Goal: Check status

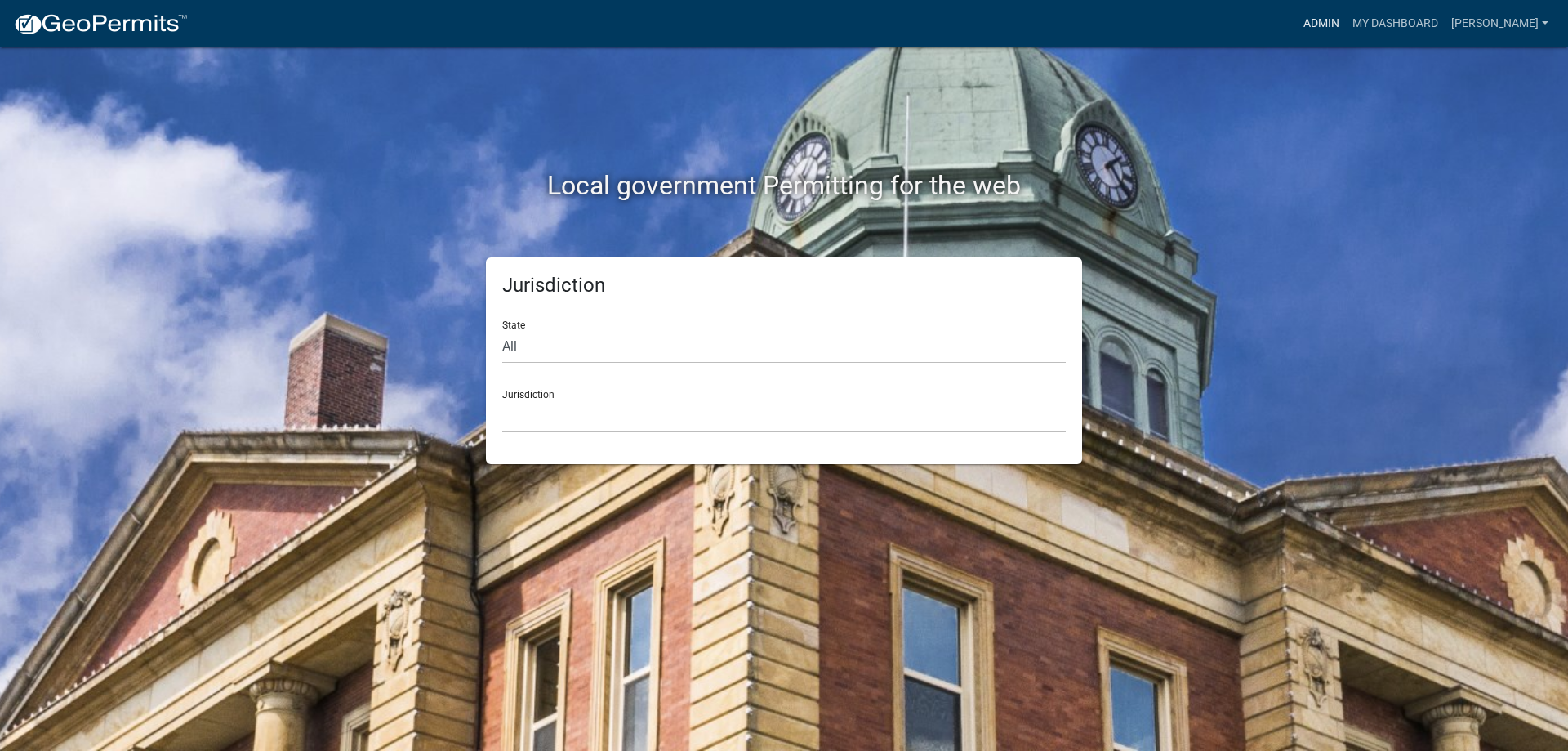
click at [1336, 23] on link "Admin" at bounding box center [1320, 23] width 49 height 31
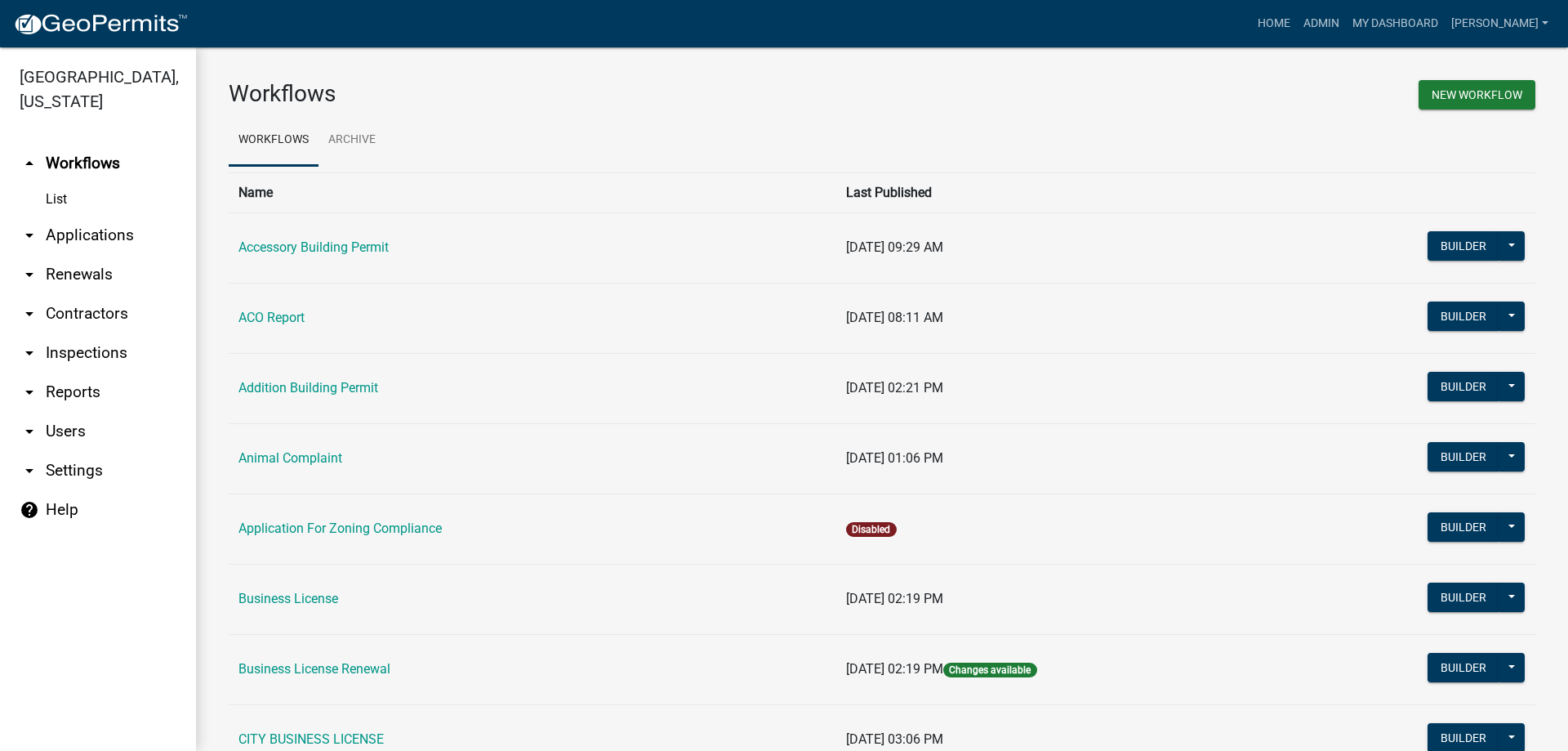
click at [66, 229] on link "arrow_drop_down Applications" at bounding box center [98, 235] width 196 height 39
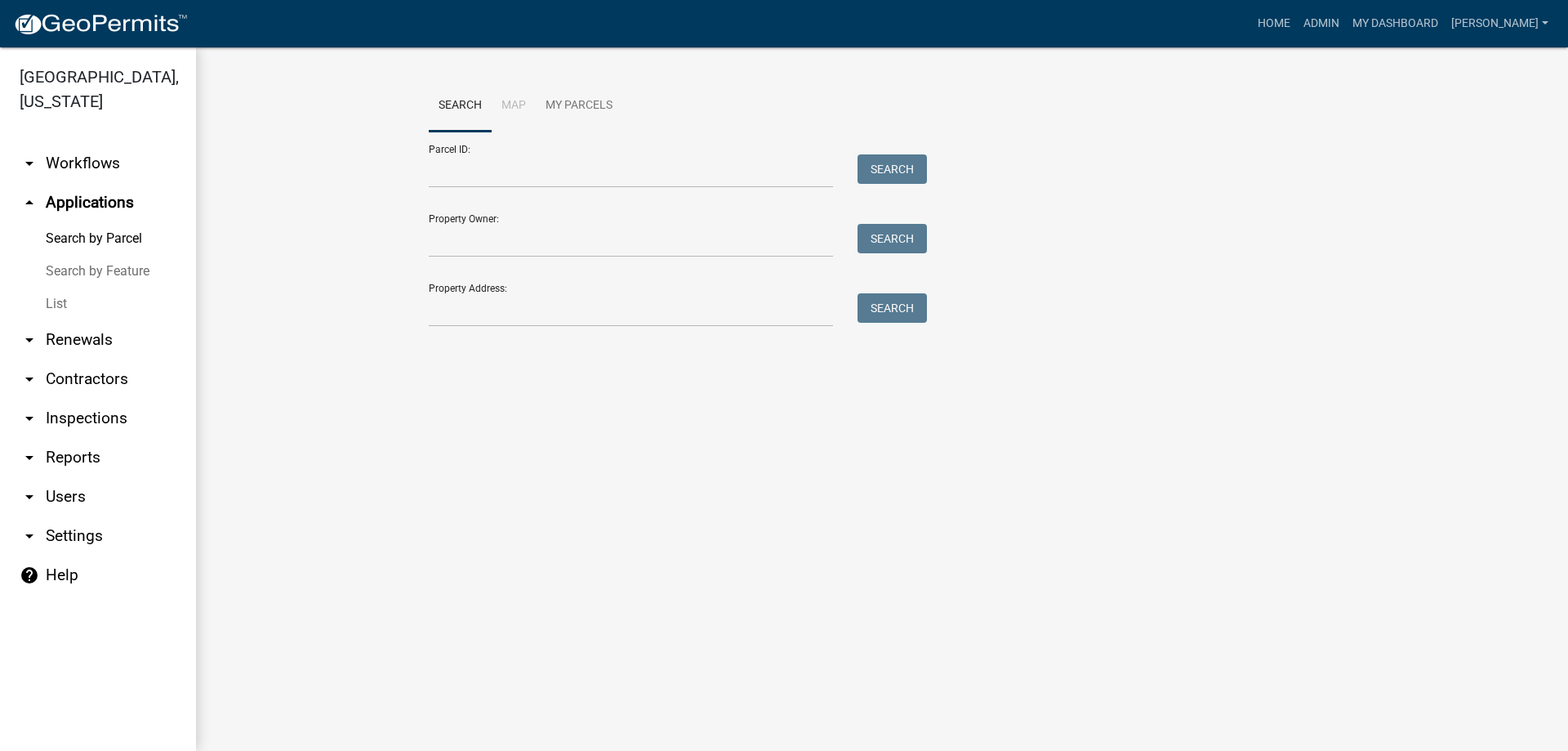
click at [65, 308] on link "List" at bounding box center [98, 304] width 196 height 33
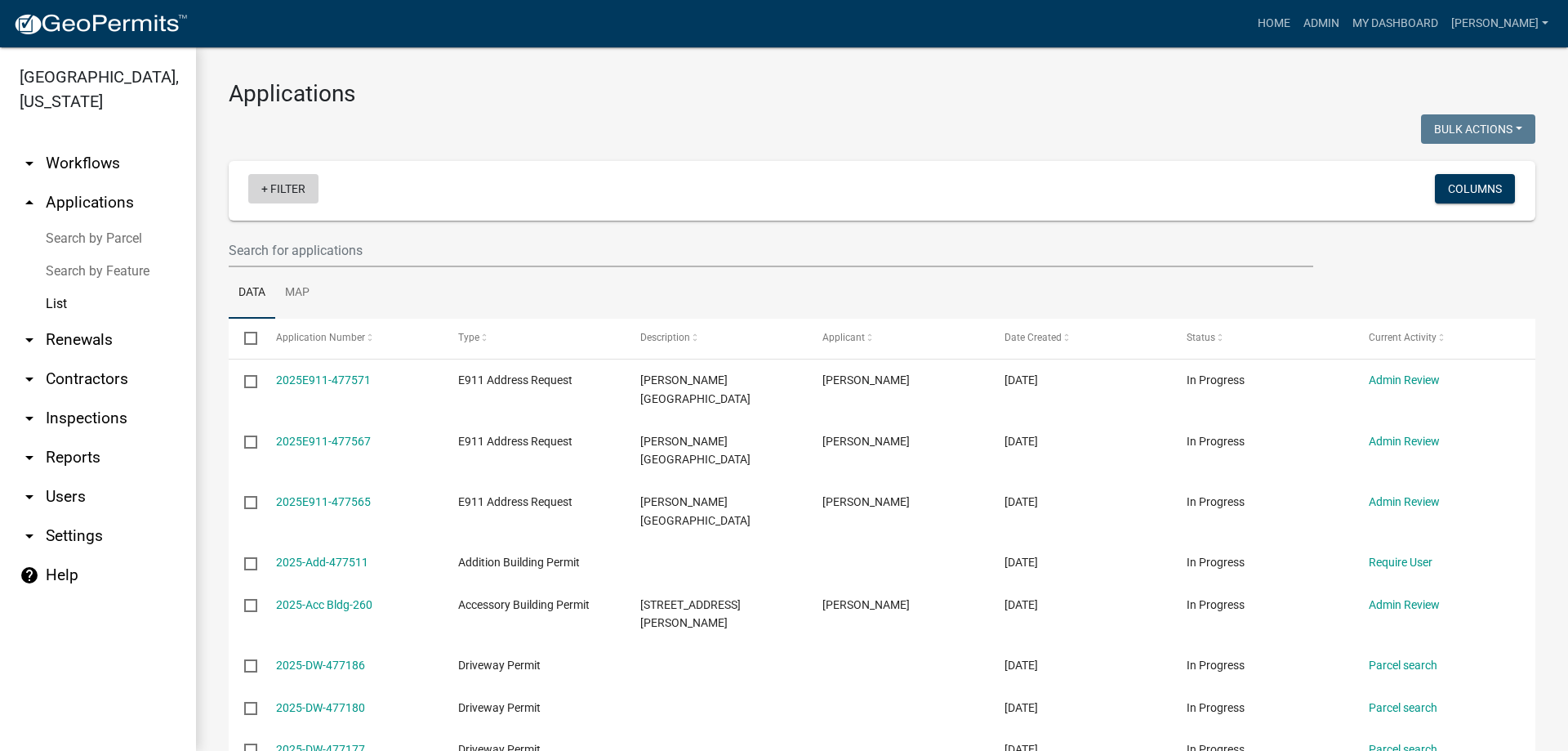
click at [297, 184] on link "+ Filter" at bounding box center [283, 188] width 70 height 29
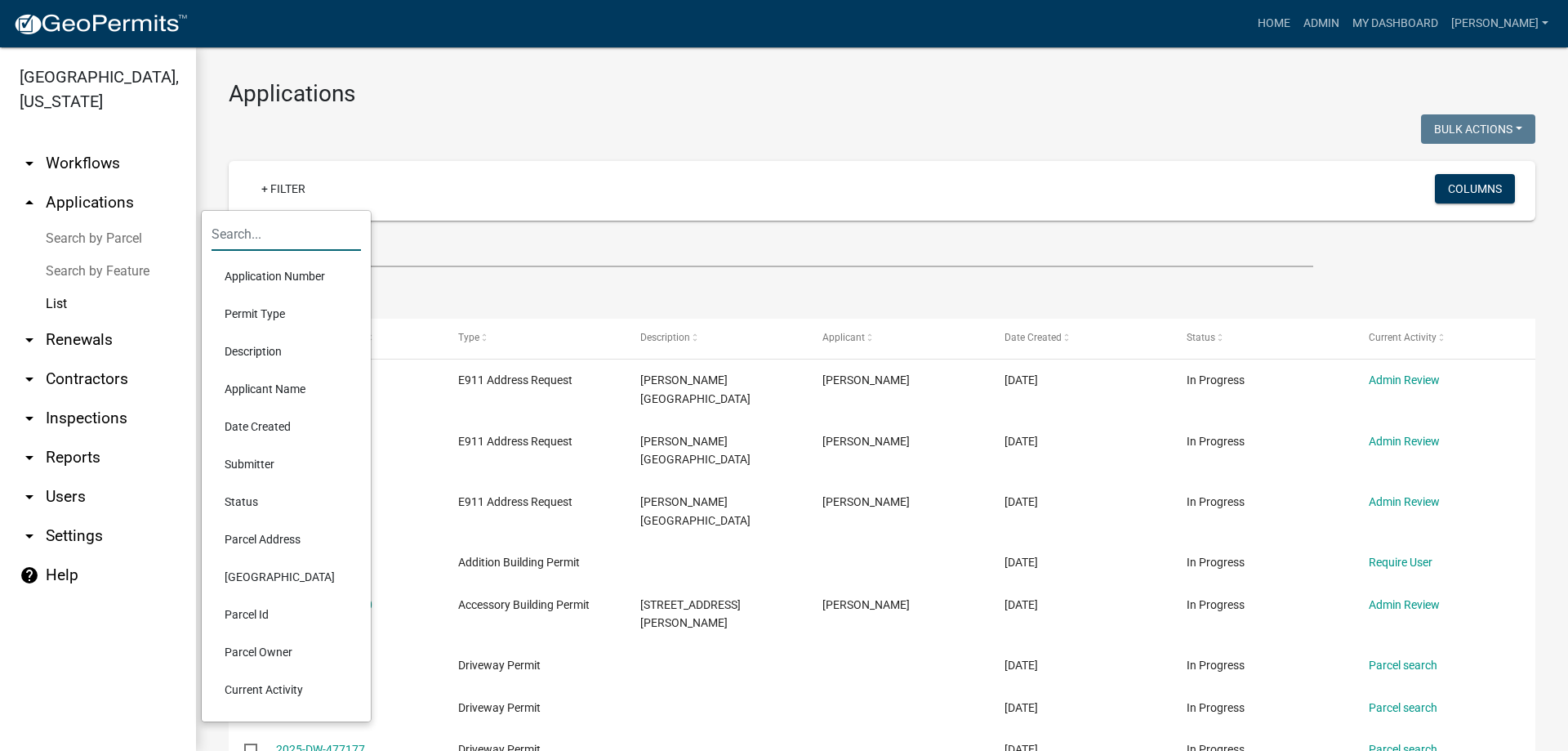
click at [273, 230] on input "text" at bounding box center [287, 234] width 150 height 34
click at [263, 342] on li "Description" at bounding box center [287, 351] width 150 height 37
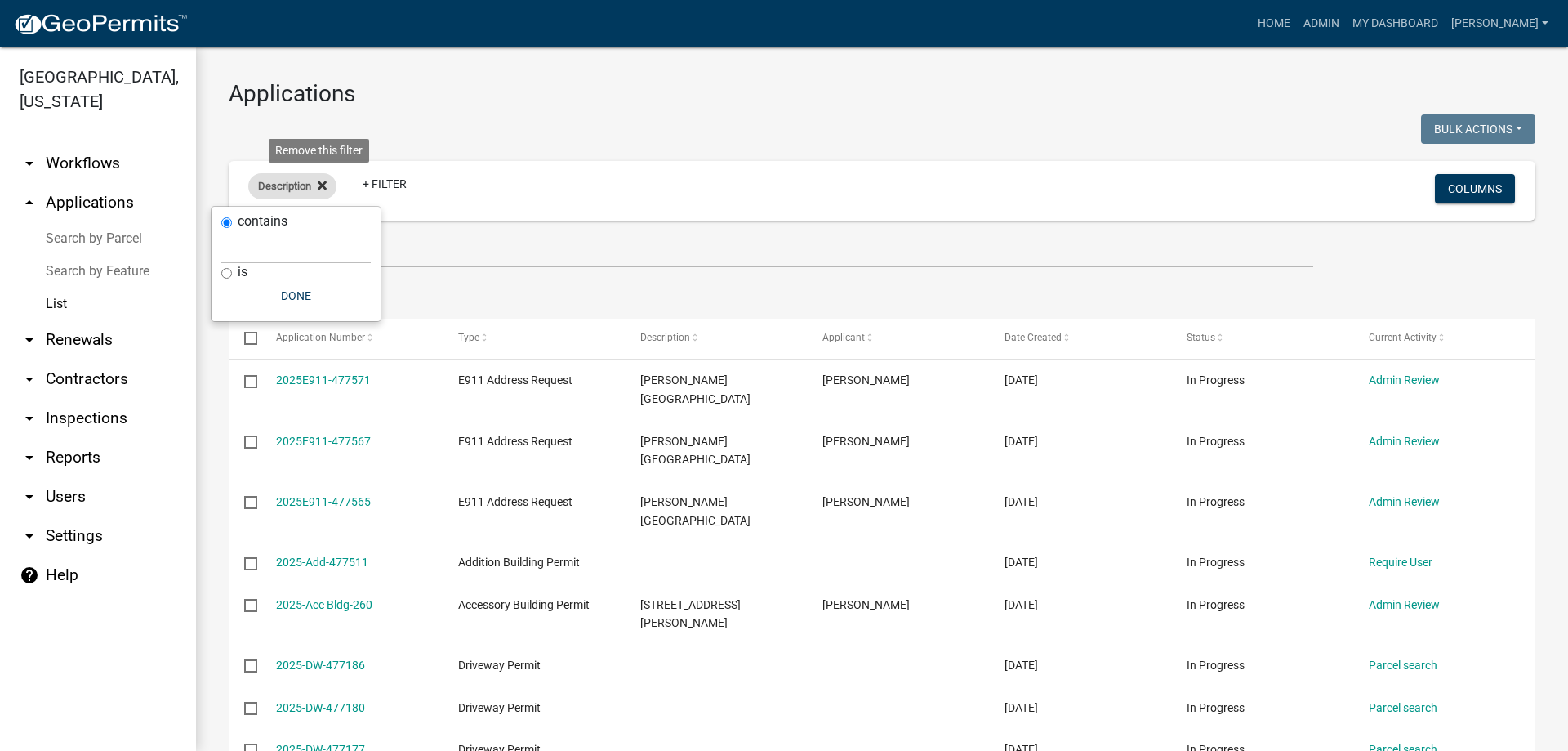
click at [321, 185] on icon at bounding box center [322, 185] width 9 height 9
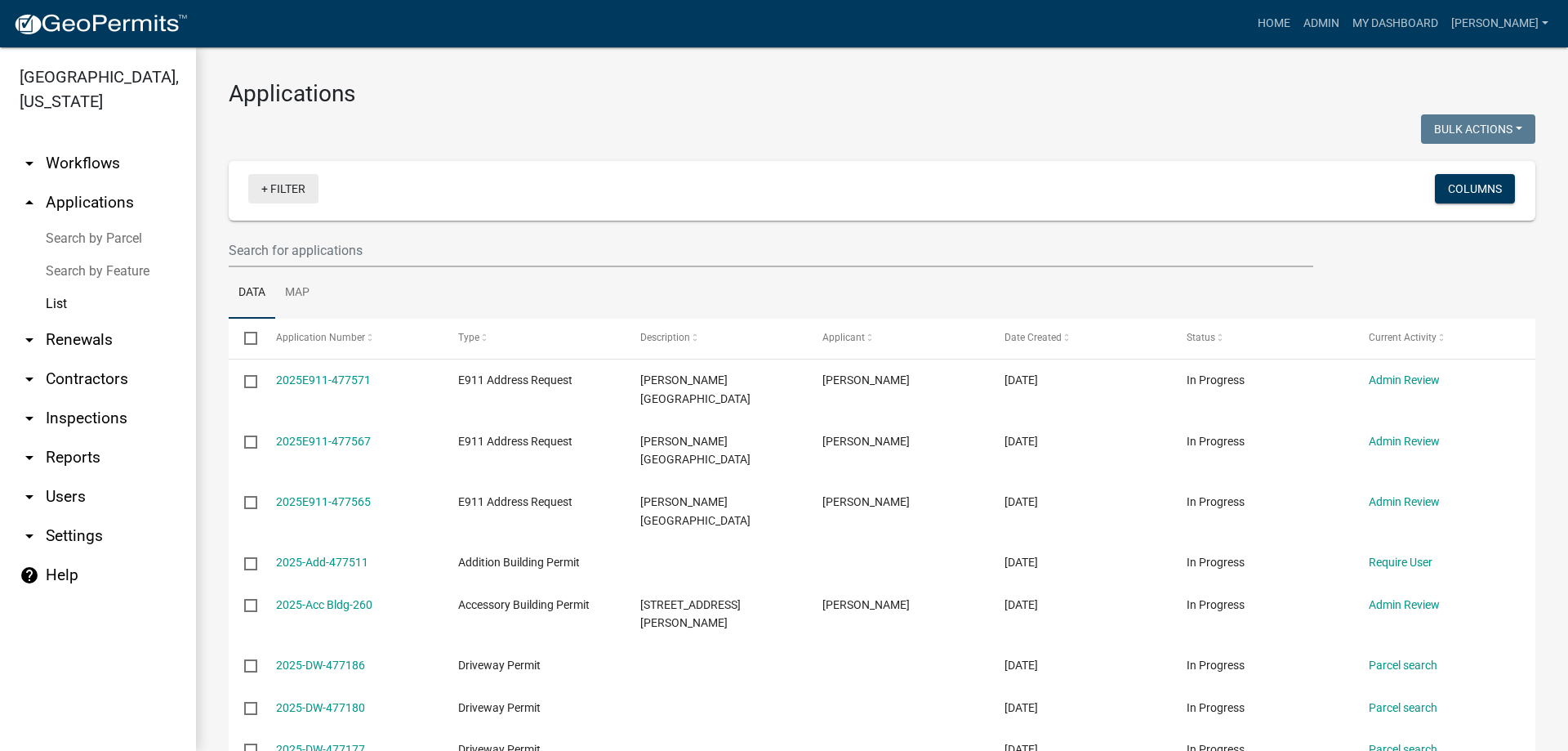
click at [277, 178] on link "+ Filter" at bounding box center [283, 188] width 70 height 29
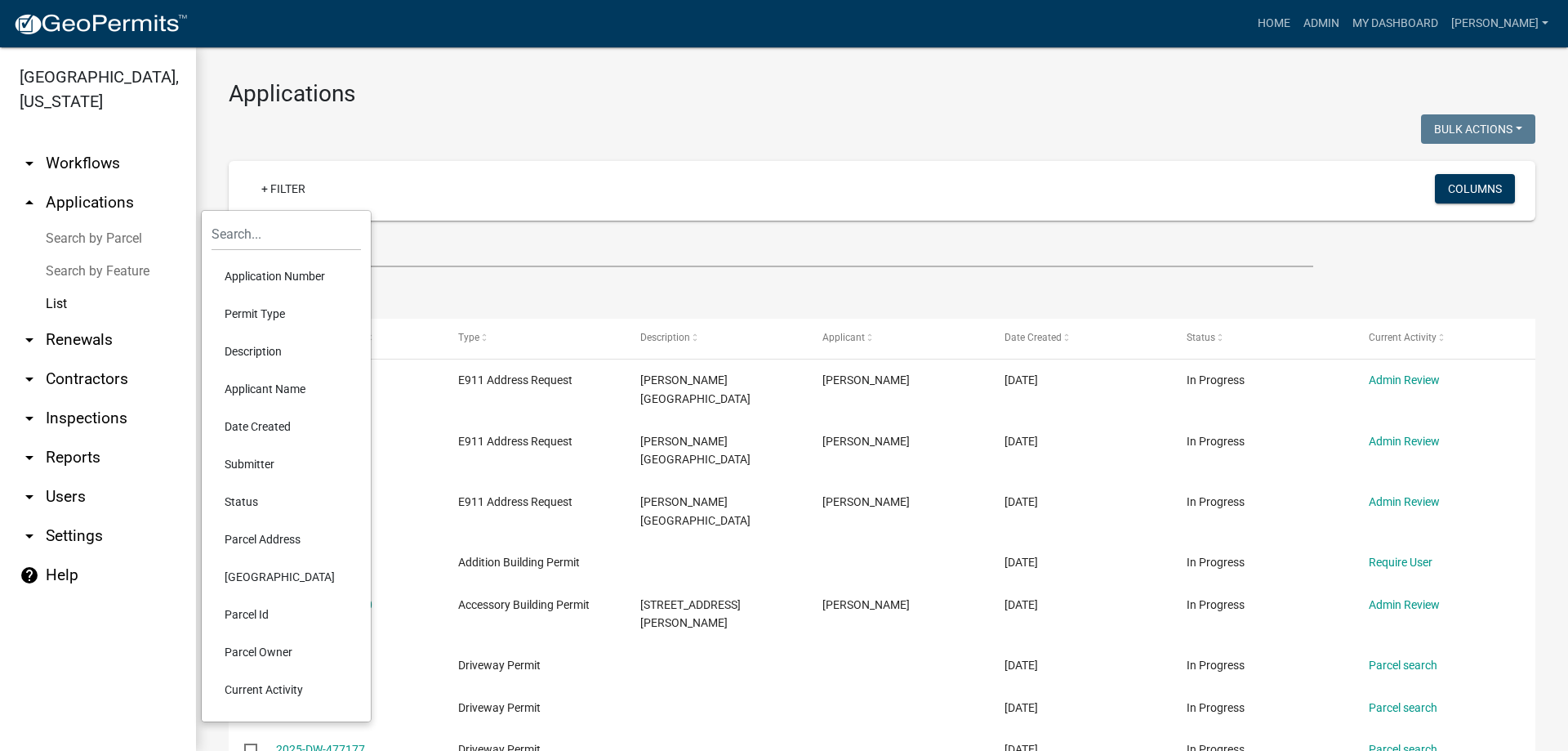
click at [227, 494] on li "Status" at bounding box center [287, 502] width 150 height 37
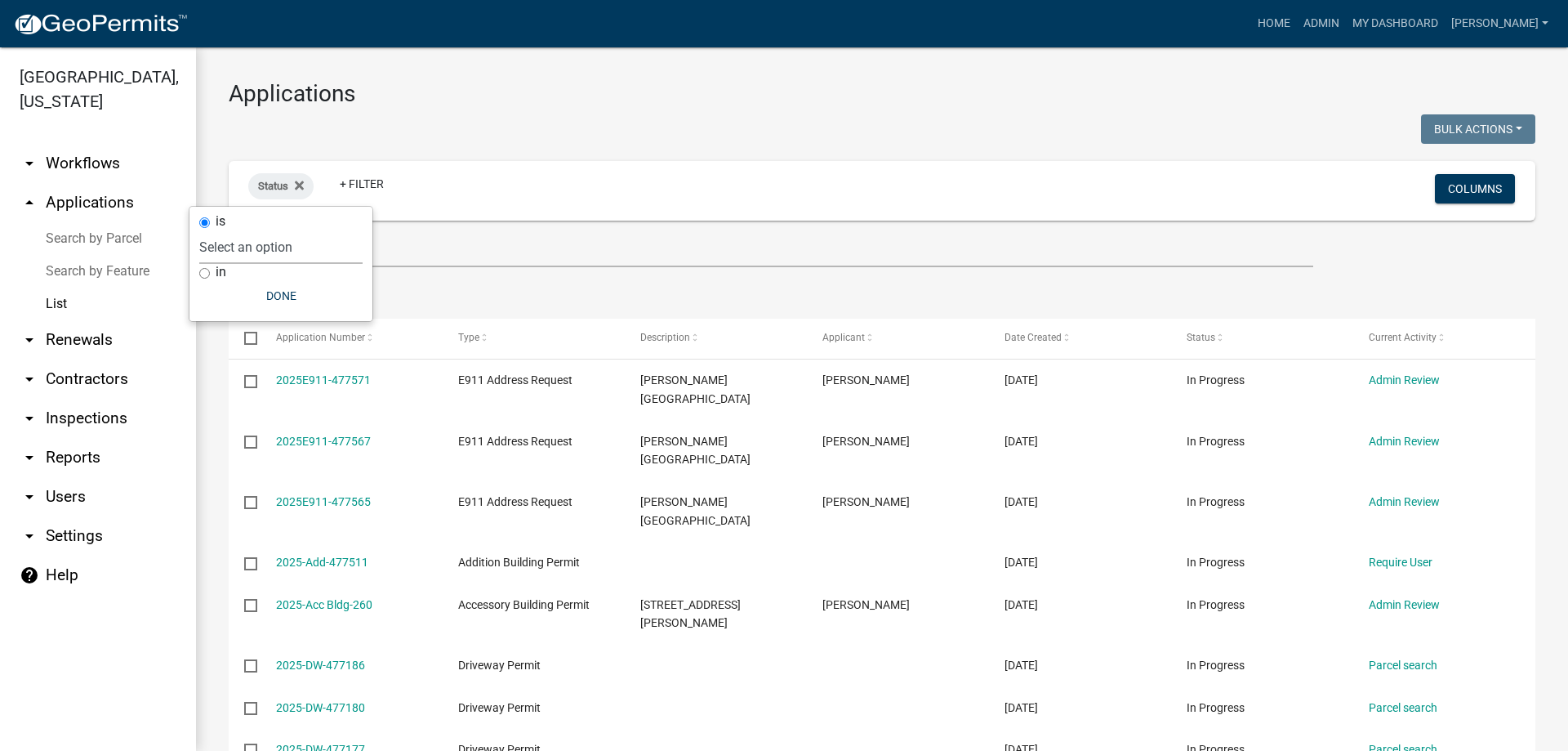
click at [301, 244] on select "Select an option Not Started In Progress Completed Expired Locked Withdrawn Voi…" at bounding box center [280, 248] width 163 height 34
select select "1"
click at [232, 231] on select "Select an option Not Started In Progress Completed Expired Locked Withdrawn Voi…" at bounding box center [280, 248] width 163 height 34
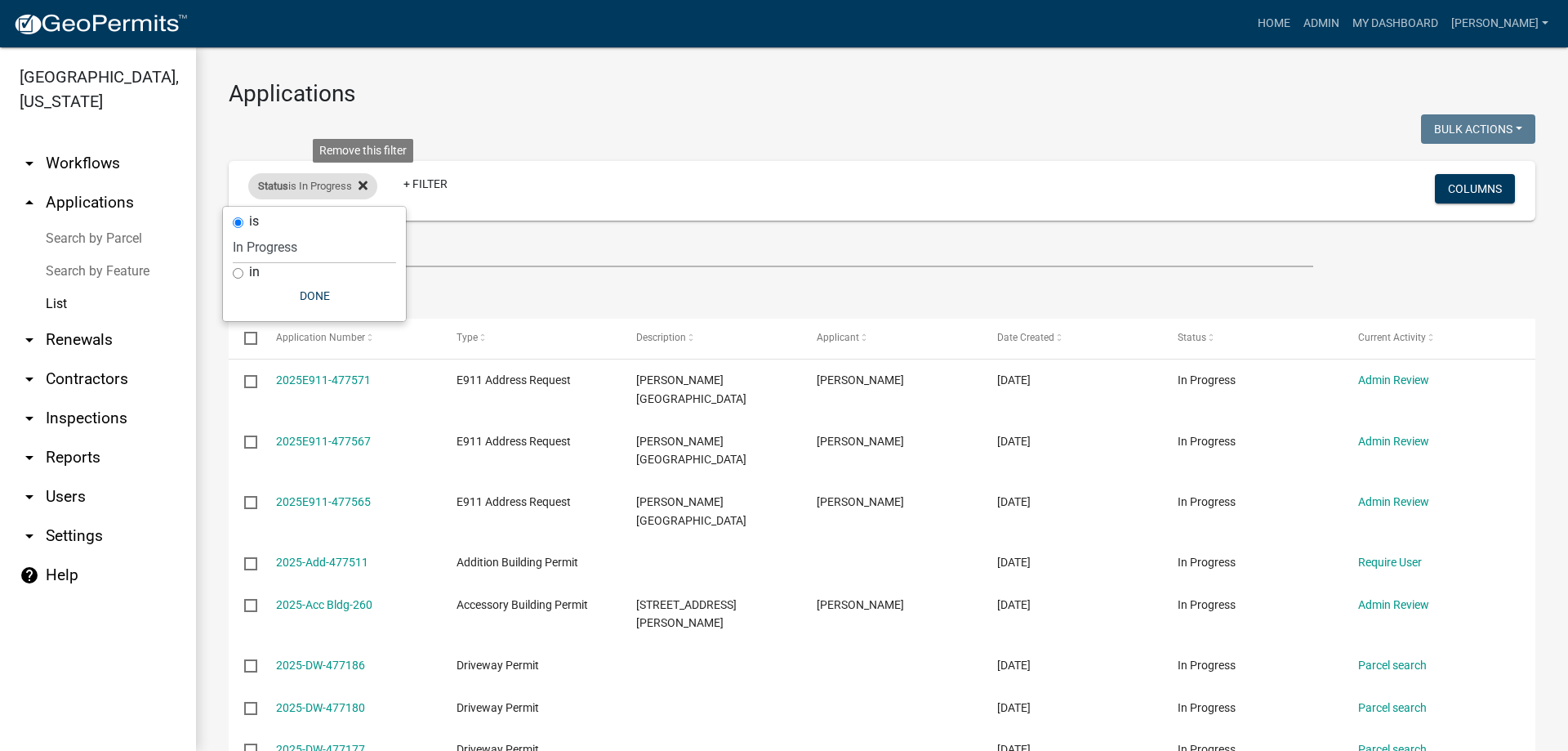
click at [363, 181] on icon at bounding box center [363, 185] width 9 height 13
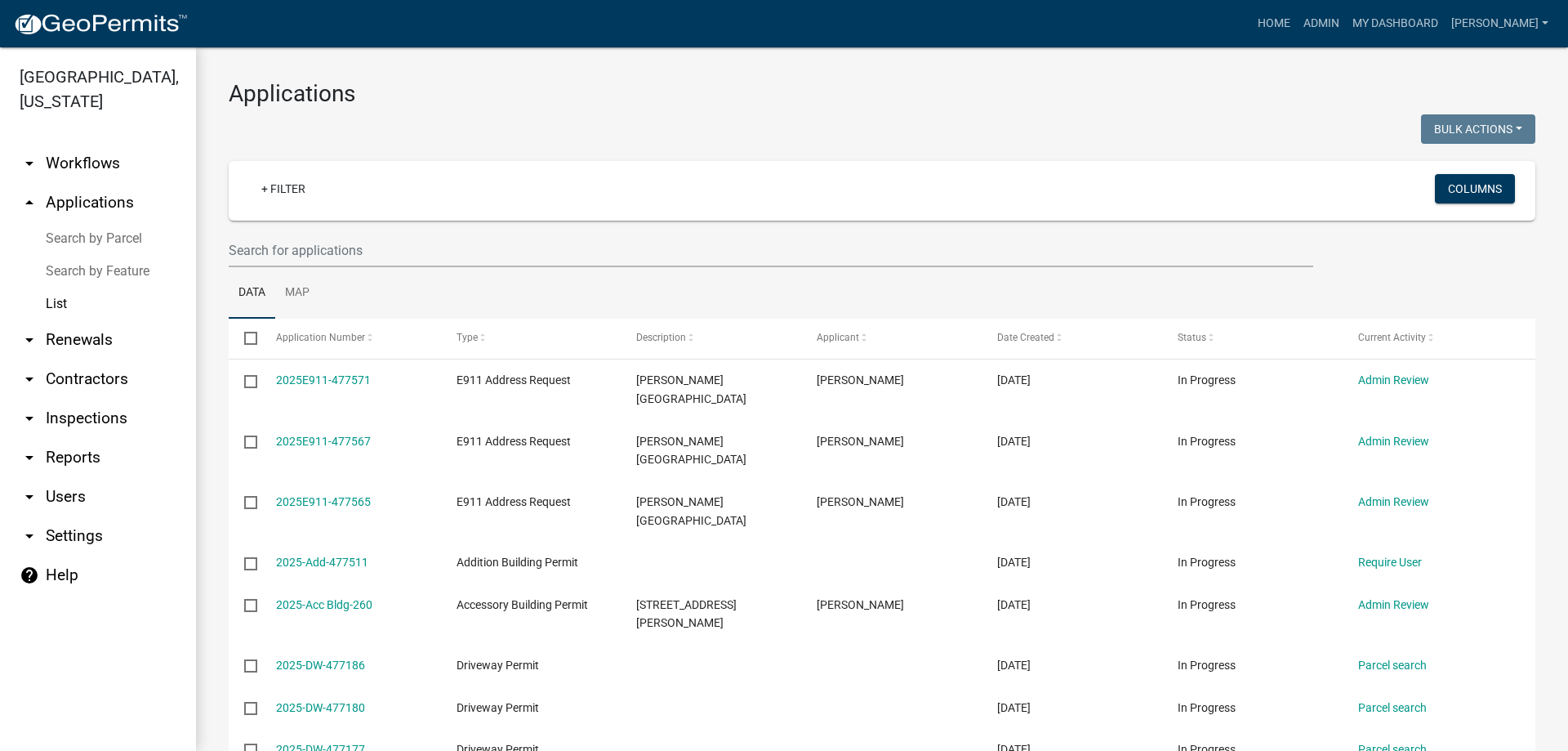
click at [53, 307] on link "List" at bounding box center [98, 304] width 196 height 33
click at [94, 201] on link "arrow_drop_up Applications" at bounding box center [98, 202] width 196 height 39
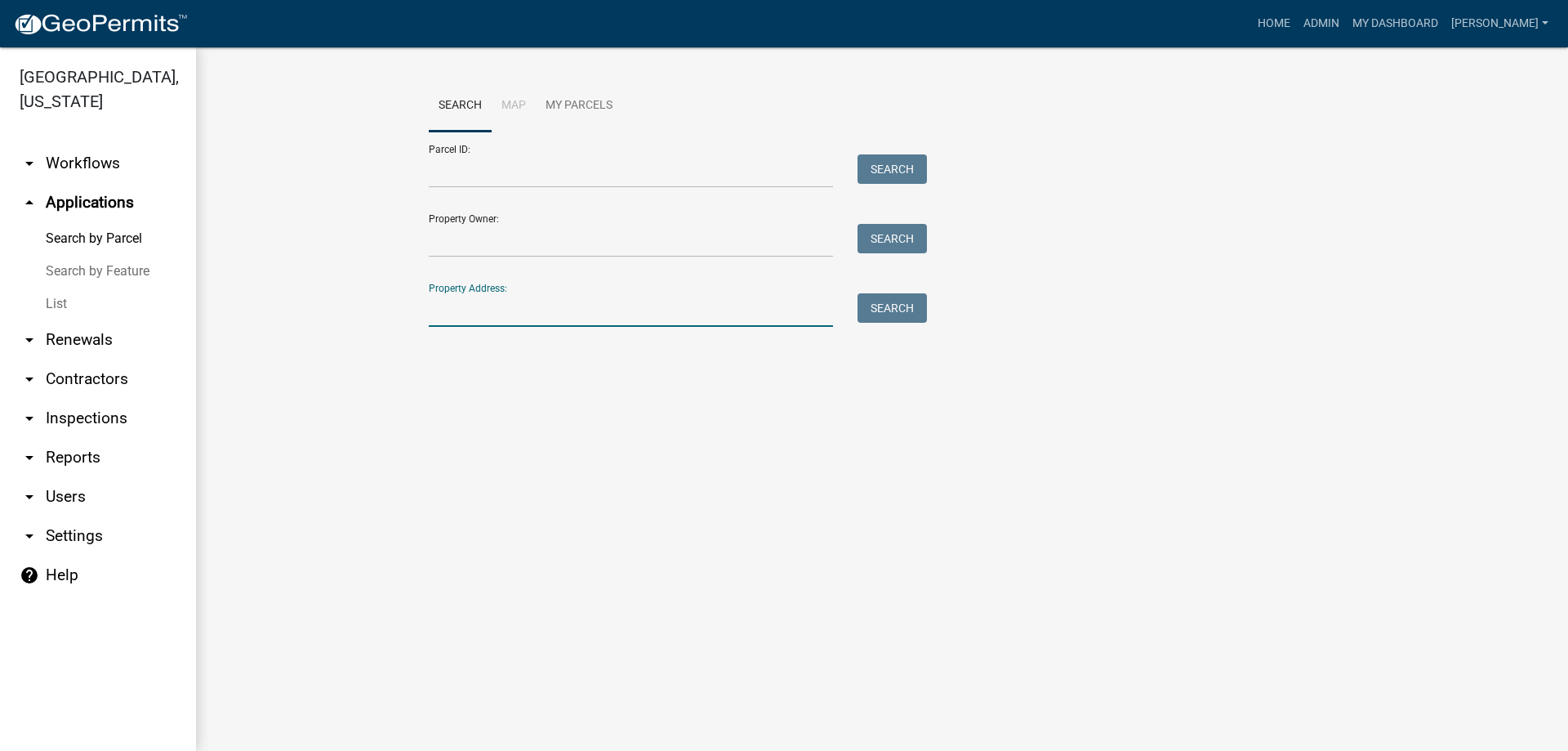
click at [559, 314] on input "Property Address:" at bounding box center [630, 310] width 404 height 34
type input "7650"
click at [890, 304] on button "Search" at bounding box center [892, 307] width 69 height 29
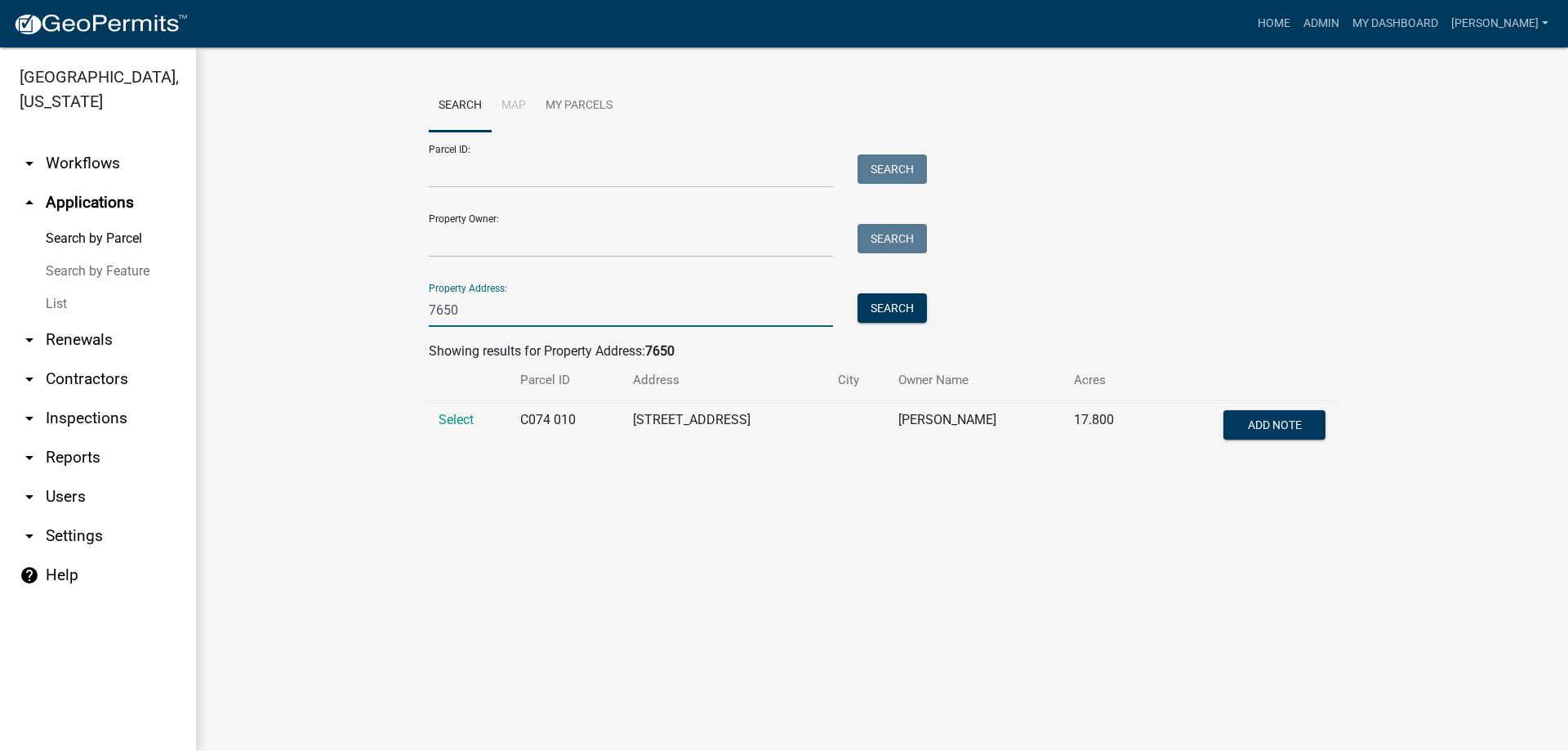
drag, startPoint x: 505, startPoint y: 307, endPoint x: 377, endPoint y: 297, distance: 128.4
click at [377, 297] on wm-workflow-application-search-view "Search Map My Parcels Parcel ID: Search Property Owner: Search Property Address…" at bounding box center [881, 273] width 1306 height 387
type input "850"
click at [890, 309] on button "Search" at bounding box center [892, 307] width 69 height 29
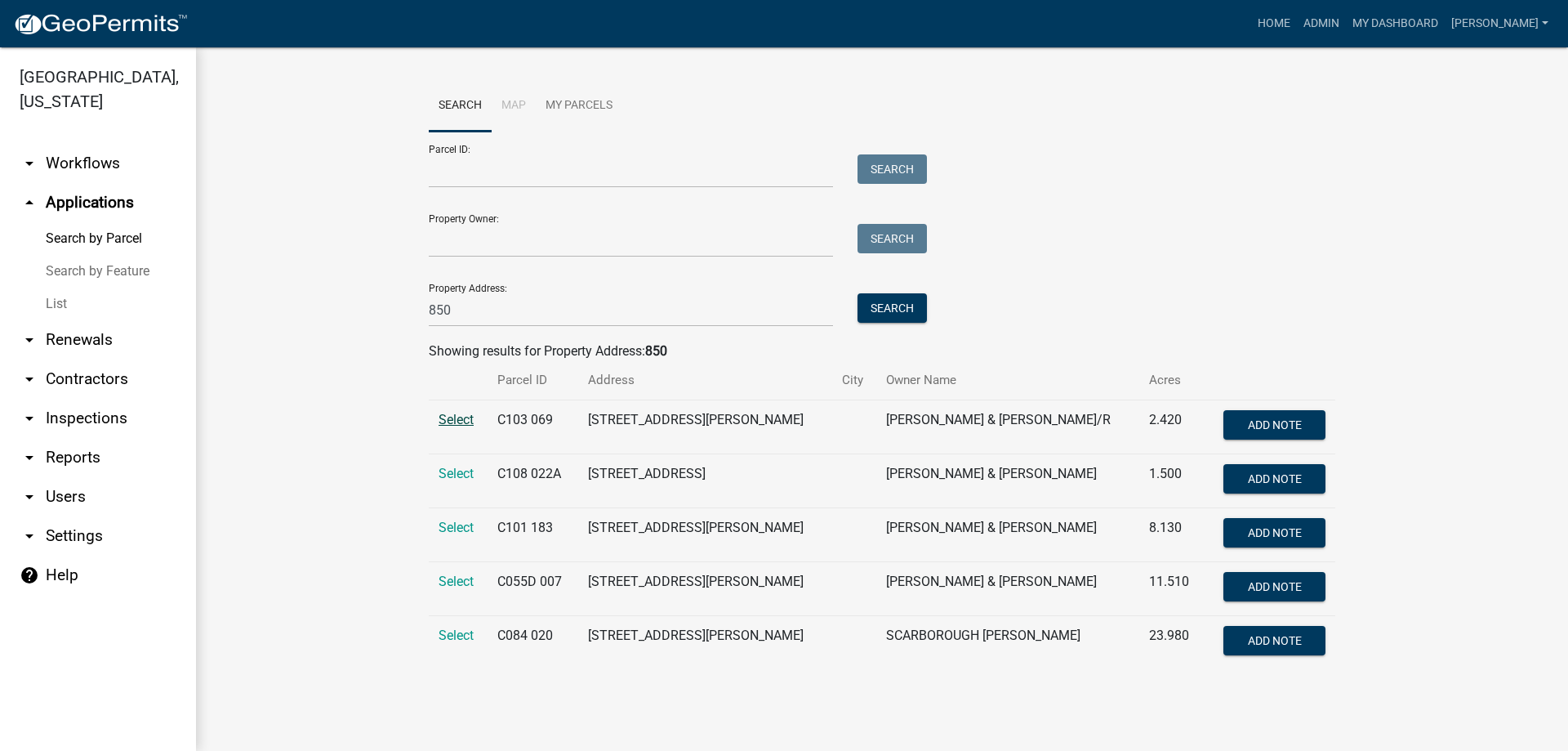
click at [448, 420] on span "Select" at bounding box center [455, 419] width 35 height 15
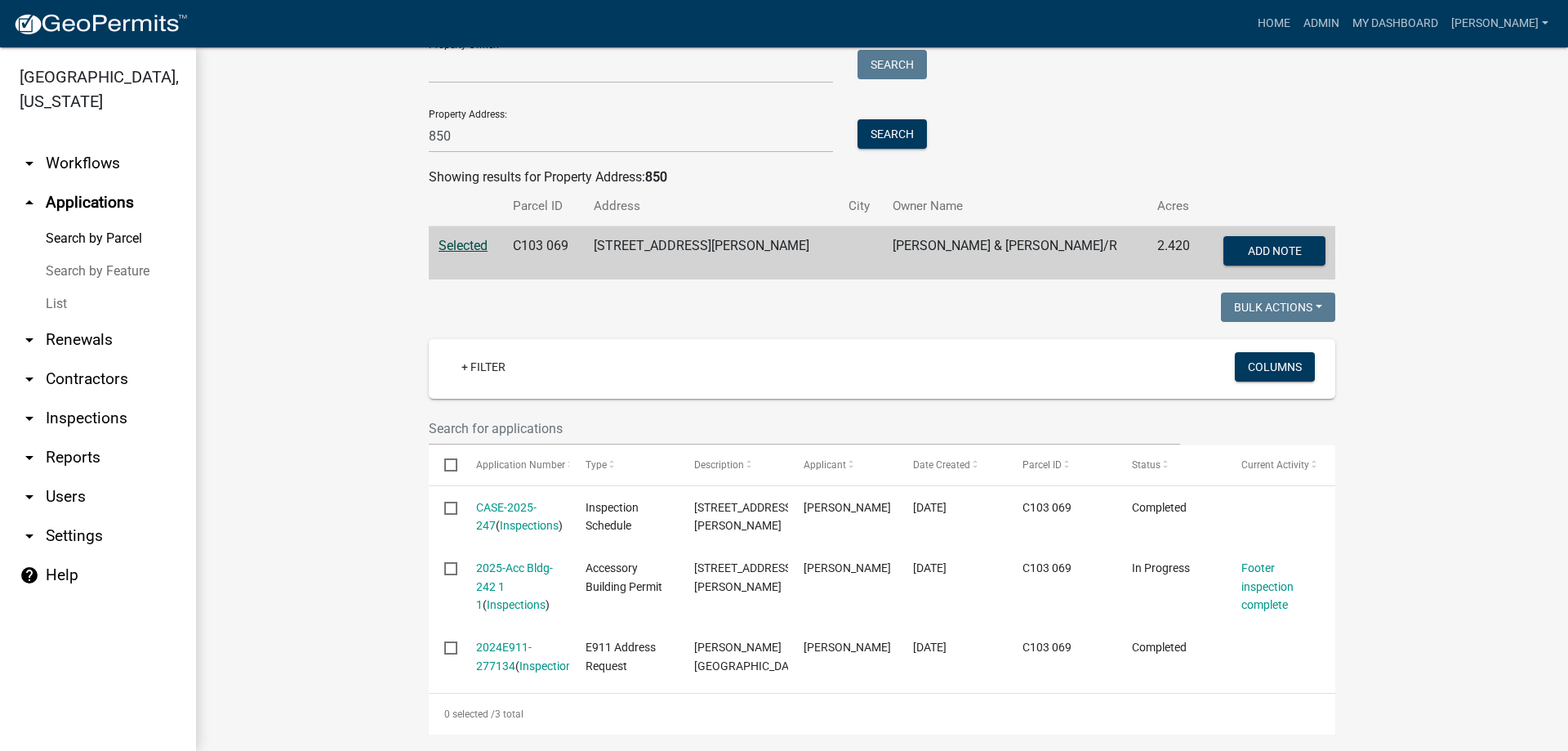
scroll to position [245, 0]
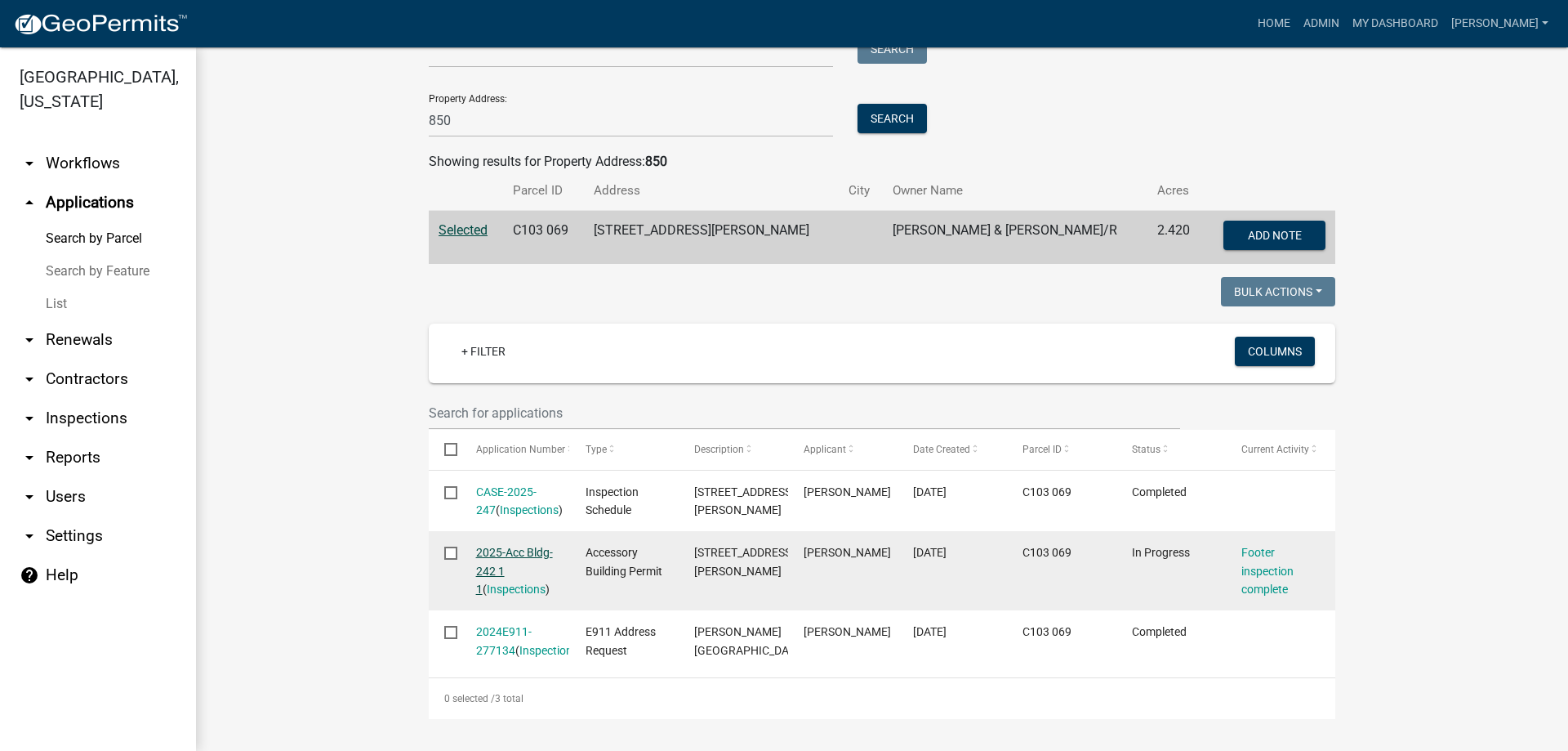
click at [521, 546] on link "2025-Acc Bldg-242 1 1" at bounding box center [515, 571] width 77 height 51
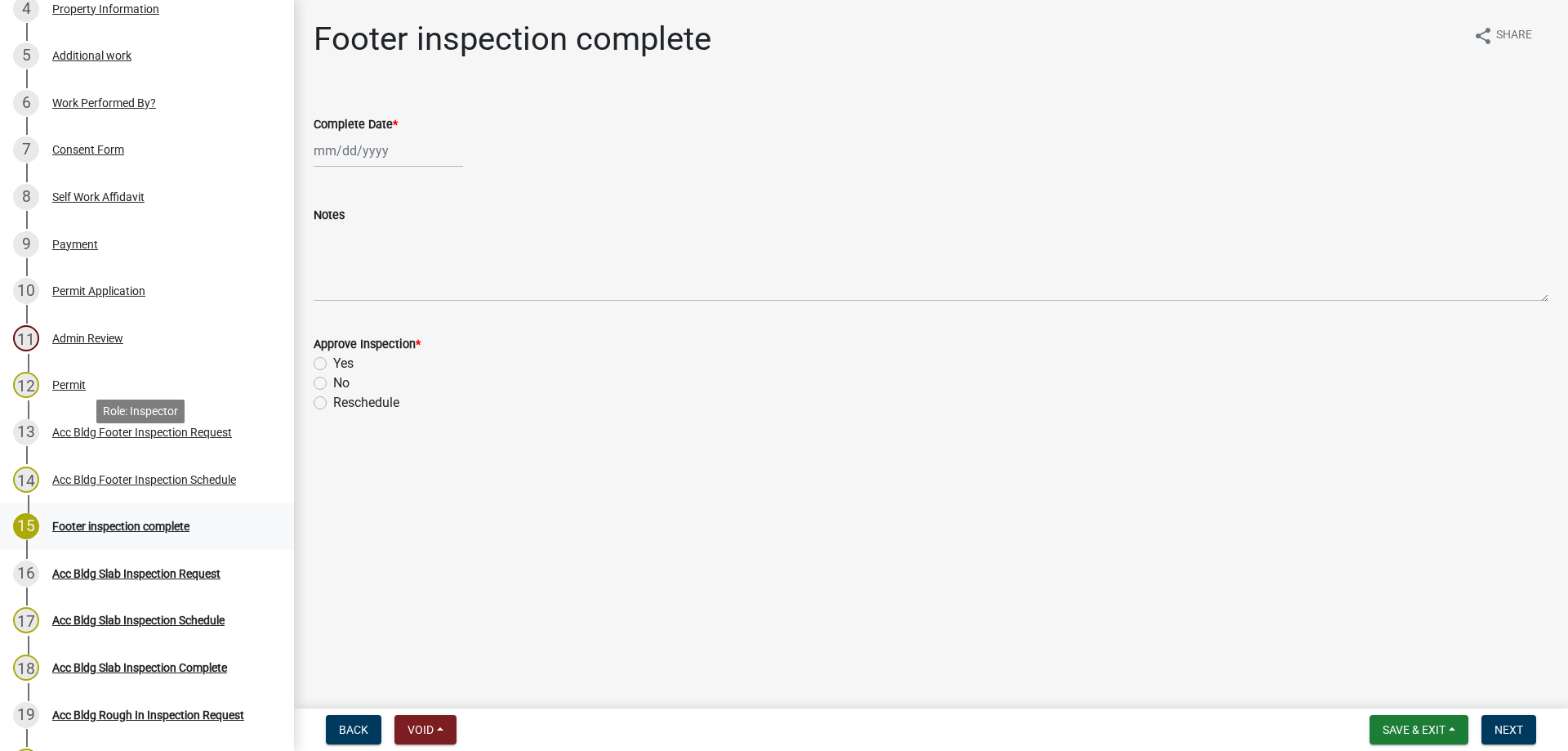
scroll to position [654, 0]
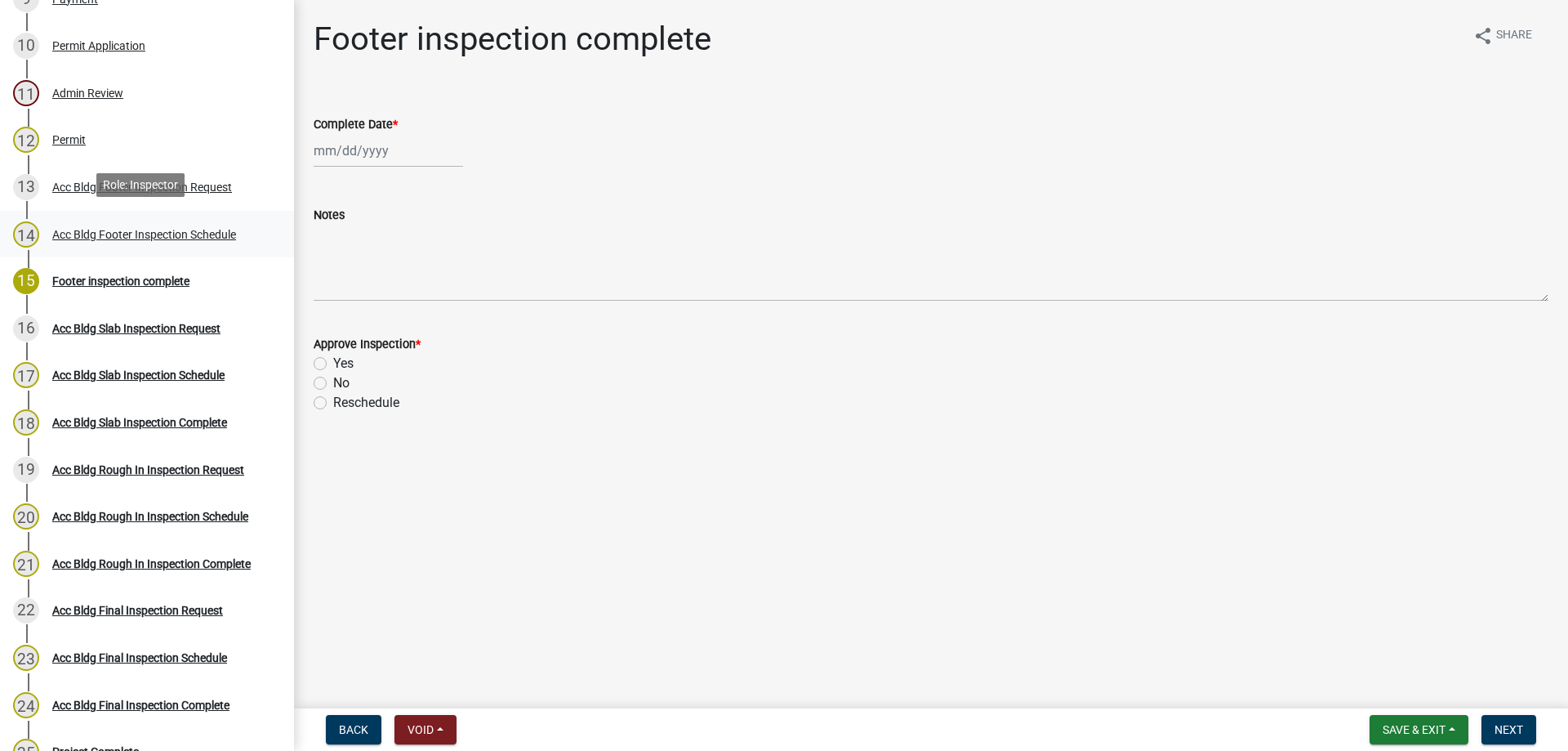
click at [164, 231] on div "Acc Bldg Footer Inspection Schedule" at bounding box center [144, 234] width 183 height 12
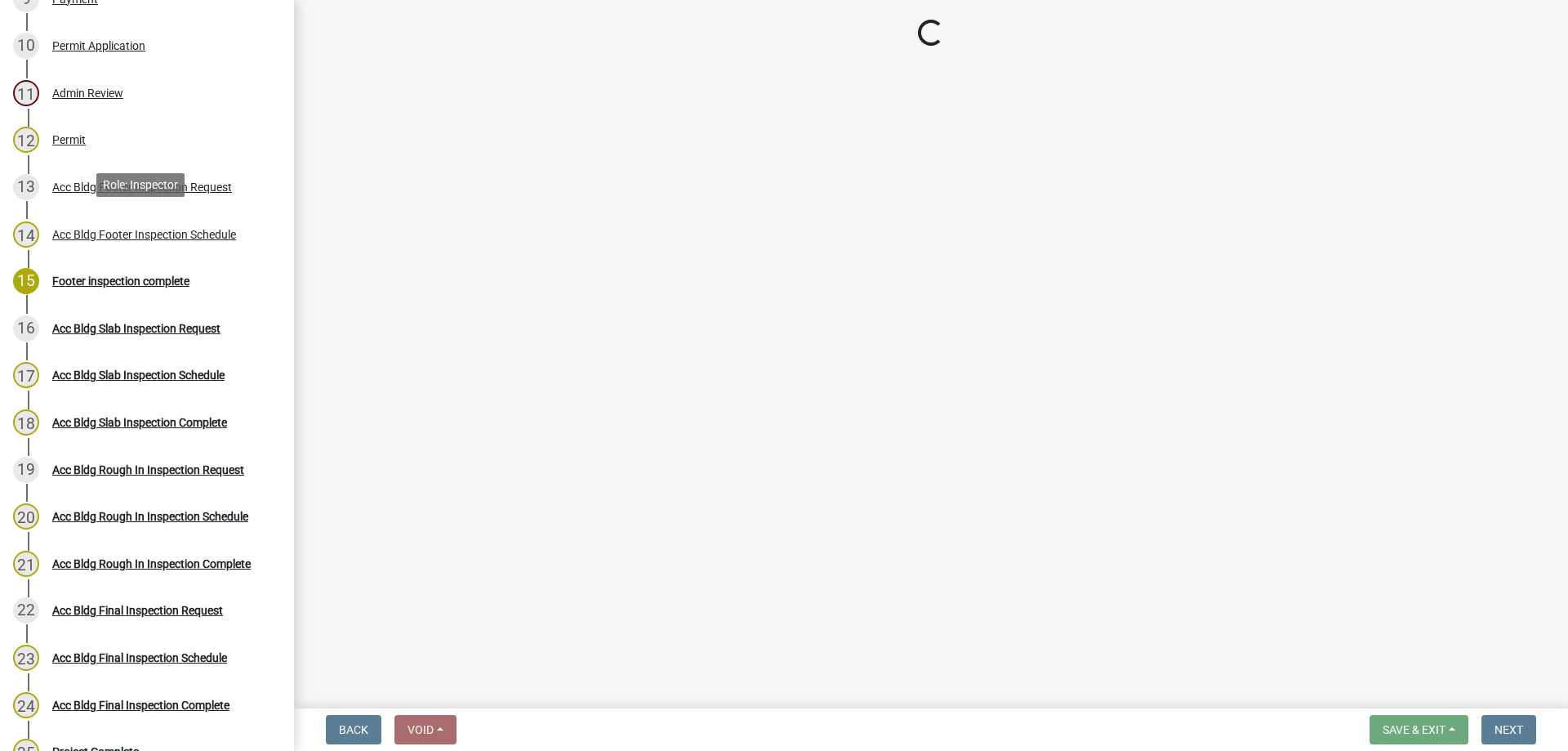
select select "a844a88f-ba44-4800-9e08-05e10520dbf6"
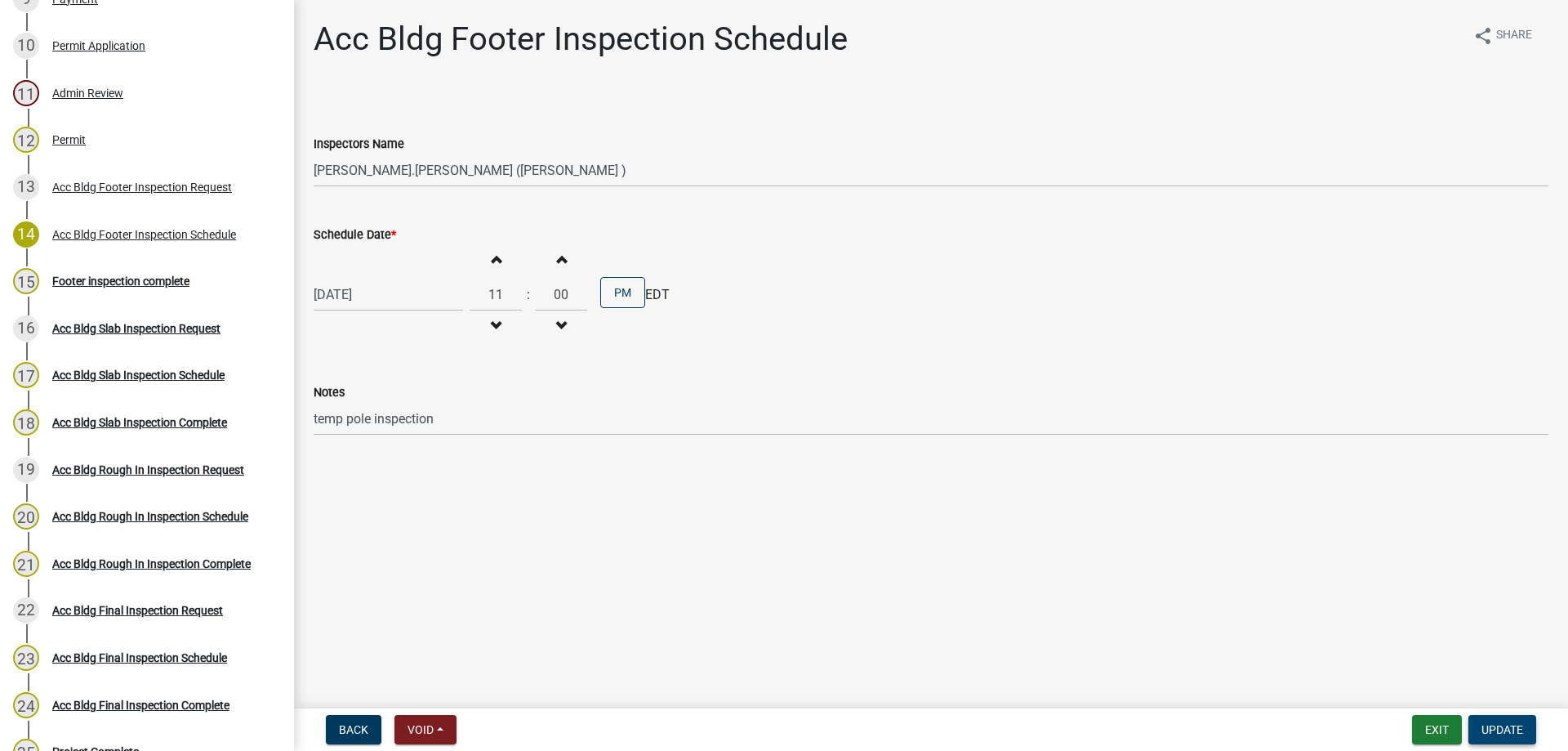
click at [1502, 731] on span "Update" at bounding box center [1501, 730] width 42 height 13
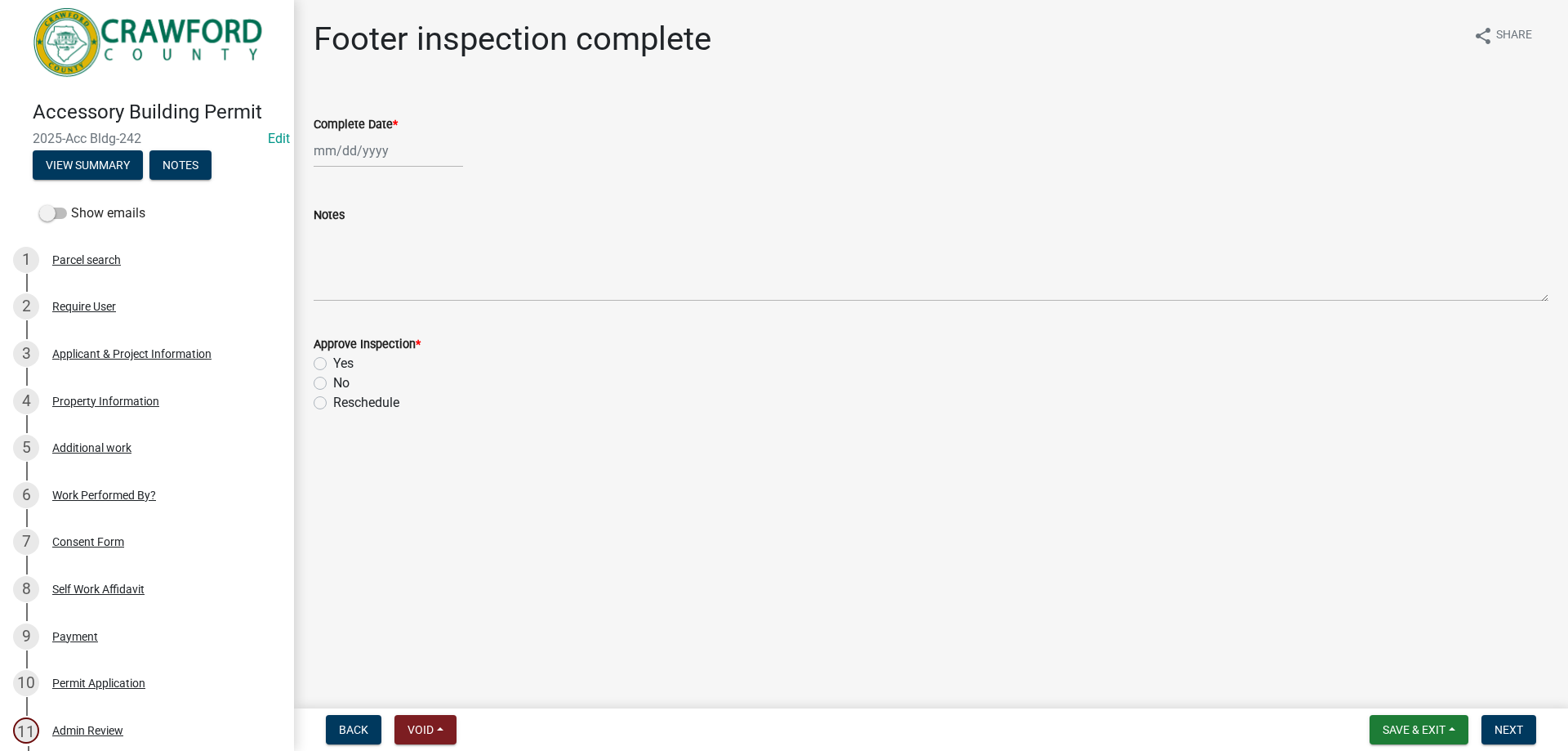
scroll to position [0, 0]
